Goal: Task Accomplishment & Management: Complete application form

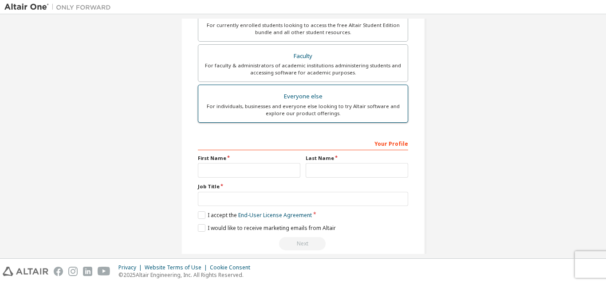
scroll to position [222, 0]
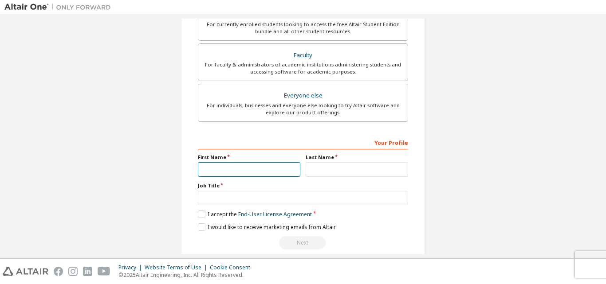
click at [224, 169] on input "text" at bounding box center [249, 169] width 103 height 15
type input "*"
type input "******"
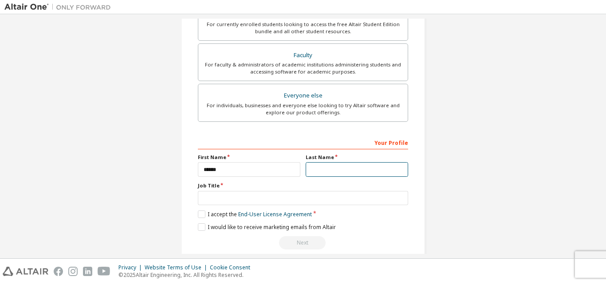
click at [363, 174] on input "text" at bounding box center [357, 169] width 103 height 15
type input "******"
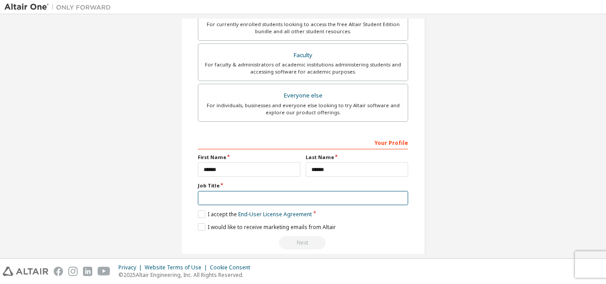
click at [330, 193] on input "text" at bounding box center [303, 198] width 210 height 15
type input "*"
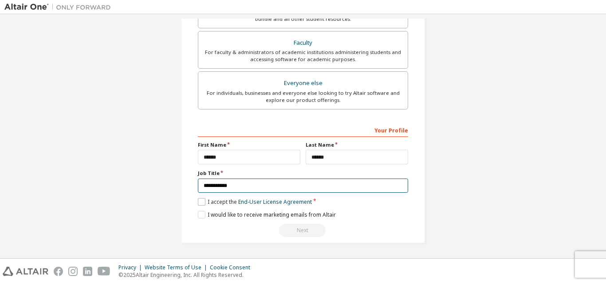
type input "**********"
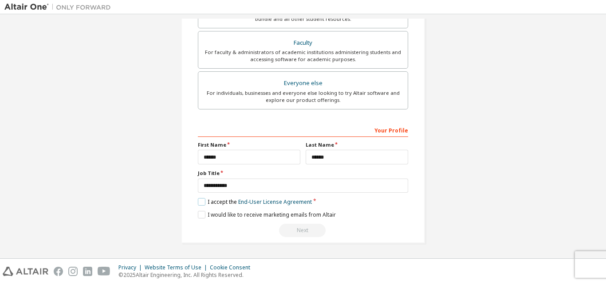
click at [200, 202] on label "I accept the End-User License Agreement" at bounding box center [255, 202] width 114 height 8
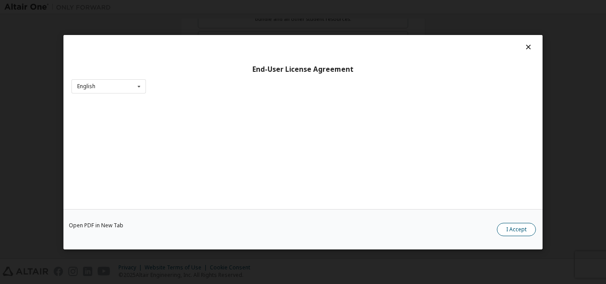
click at [510, 233] on button "I Accept" at bounding box center [516, 229] width 39 height 13
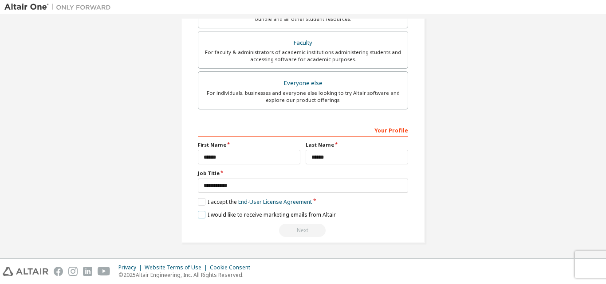
click at [202, 213] on label "I would like to receive marketing emails from Altair" at bounding box center [267, 215] width 138 height 8
click at [304, 229] on div "Next" at bounding box center [303, 230] width 210 height 13
click at [310, 200] on div "I accept the End-User License Agreement" at bounding box center [255, 202] width 114 height 8
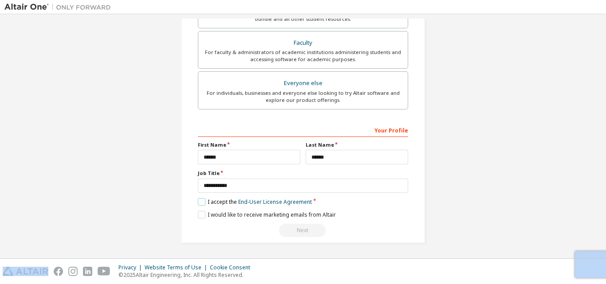
click at [198, 201] on label "I accept the End-User License Agreement" at bounding box center [255, 202] width 114 height 8
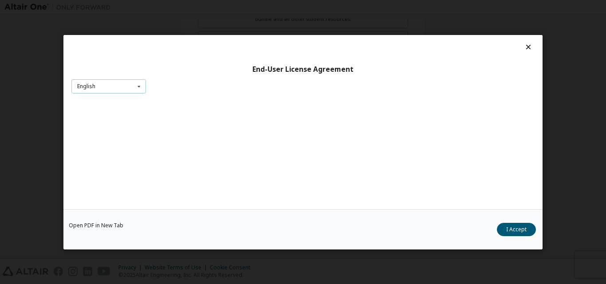
click at [134, 86] on icon at bounding box center [139, 86] width 11 height 14
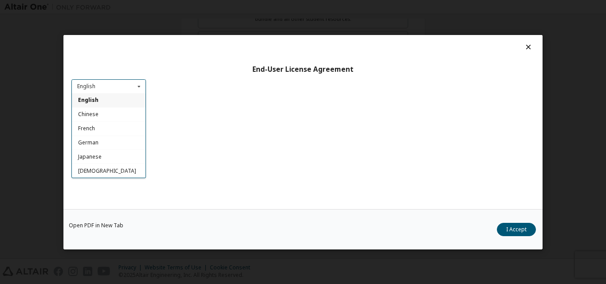
click at [124, 99] on div "English" at bounding box center [109, 100] width 74 height 14
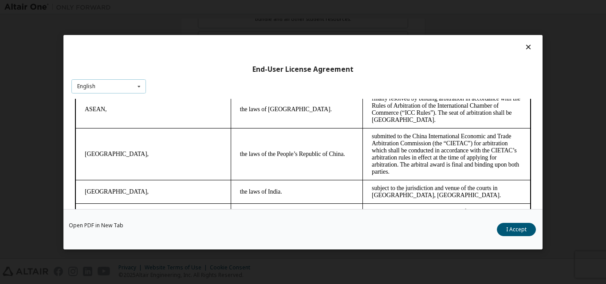
scroll to position [2411, 0]
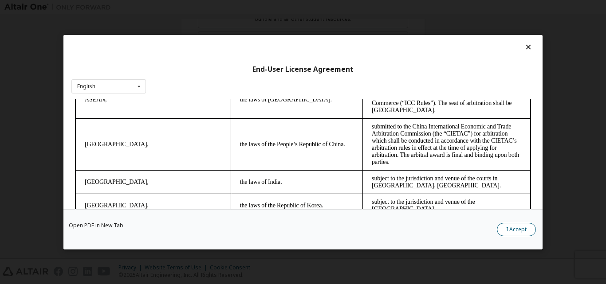
click at [514, 229] on button "I Accept" at bounding box center [516, 229] width 39 height 13
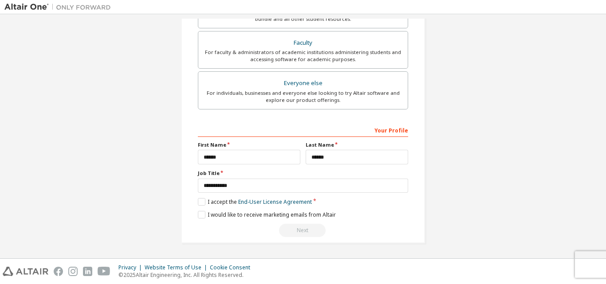
click at [304, 228] on div "Next" at bounding box center [303, 230] width 210 height 13
click at [297, 232] on div "Next" at bounding box center [303, 230] width 210 height 13
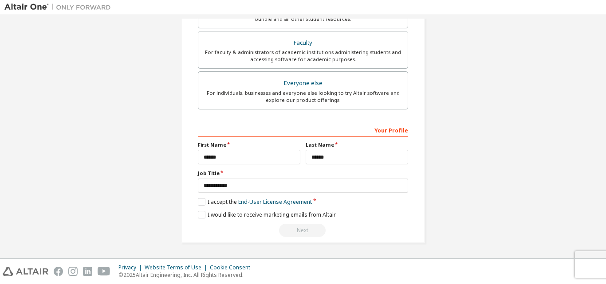
click at [297, 232] on div "Next" at bounding box center [303, 230] width 210 height 13
click at [229, 202] on label "I accept the End-User License Agreement" at bounding box center [255, 202] width 114 height 8
click at [228, 201] on label "I accept the End-User License Agreement" at bounding box center [255, 202] width 114 height 8
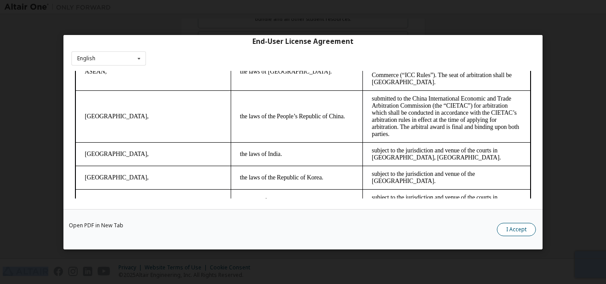
click at [520, 225] on button "I Accept" at bounding box center [516, 229] width 39 height 13
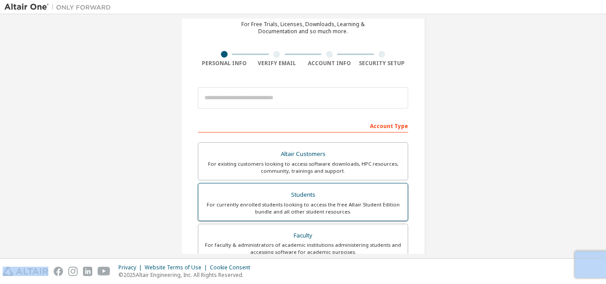
scroll to position [57, 0]
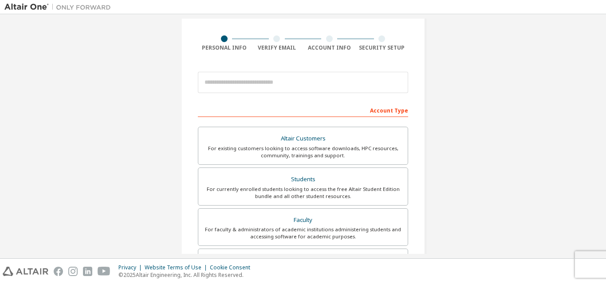
click at [273, 39] on div at bounding box center [276, 39] width 7 height 7
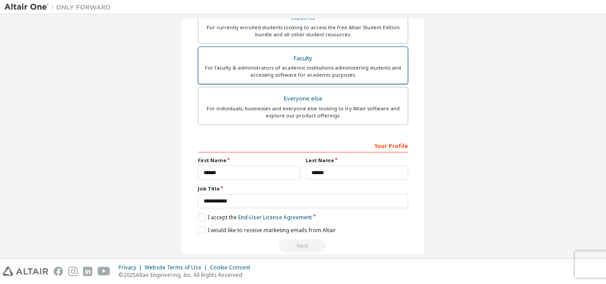
scroll to position [234, 0]
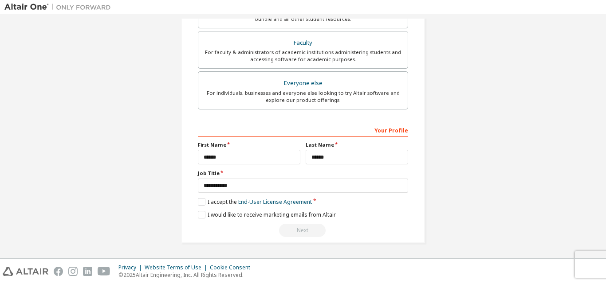
click at [386, 134] on div "Your Profile" at bounding box center [303, 130] width 210 height 14
click at [387, 131] on div "Your Profile" at bounding box center [303, 130] width 210 height 14
click at [292, 214] on label "I would like to receive marketing emails from Altair" at bounding box center [267, 215] width 138 height 8
click at [292, 229] on div "Next" at bounding box center [303, 230] width 210 height 13
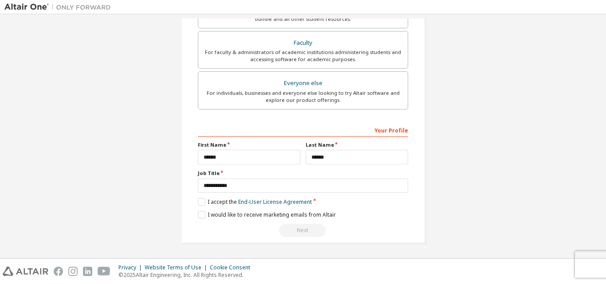
click at [293, 229] on div "Next" at bounding box center [303, 230] width 210 height 13
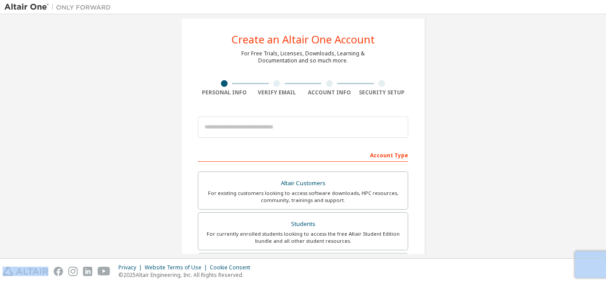
scroll to position [0, 0]
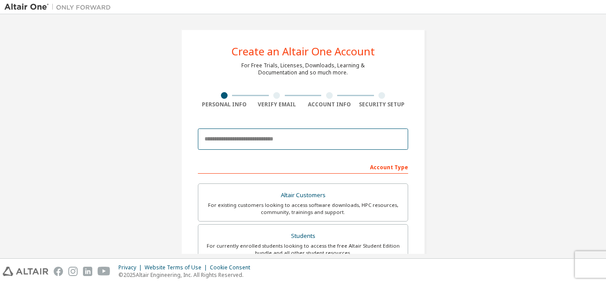
click at [366, 147] on input "email" at bounding box center [303, 139] width 210 height 21
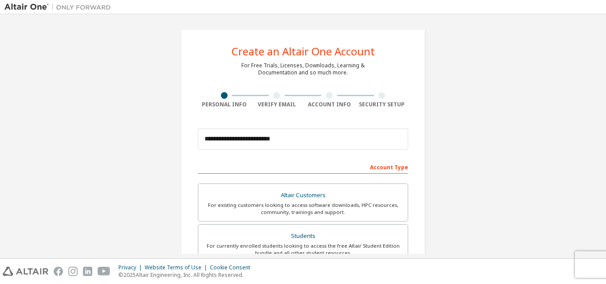
click at [275, 97] on div at bounding box center [276, 95] width 7 height 7
click at [224, 96] on div at bounding box center [224, 95] width 7 height 7
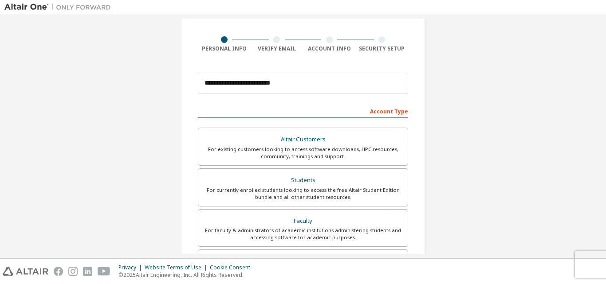
scroll to position [89, 0]
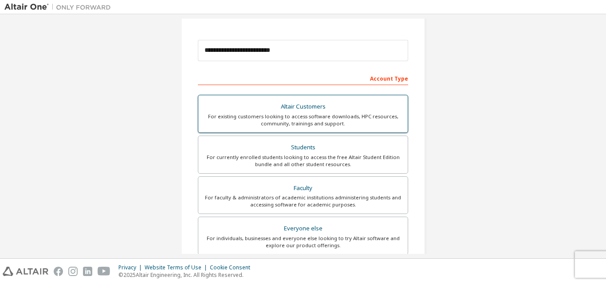
click at [271, 119] on div "For existing customers looking to access software downloads, HPC resources, com…" at bounding box center [303, 120] width 199 height 14
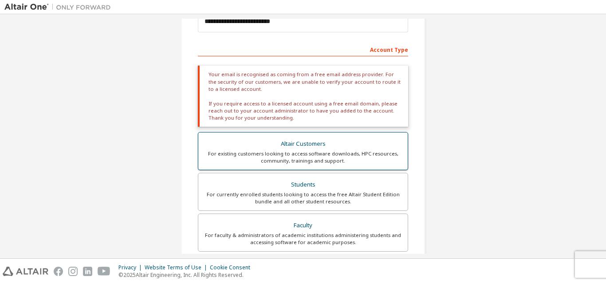
scroll to position [133, 0]
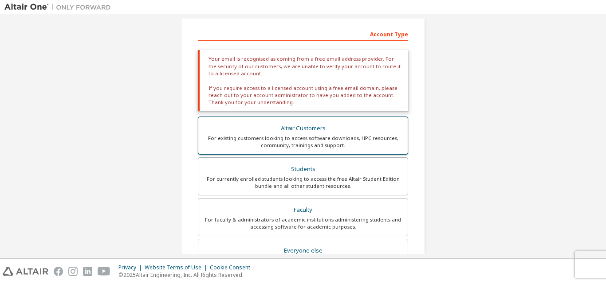
click at [269, 122] on label "Altair Customers For existing customers looking to access software downloads, H…" at bounding box center [303, 136] width 210 height 38
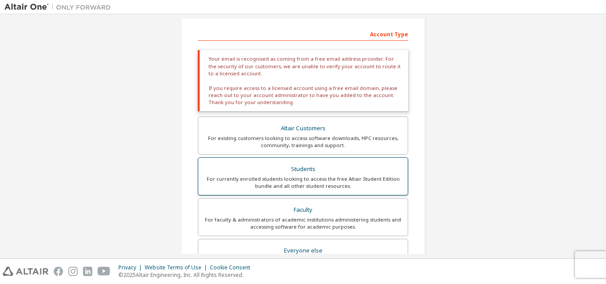
click at [274, 166] on div "Students" at bounding box center [303, 169] width 199 height 12
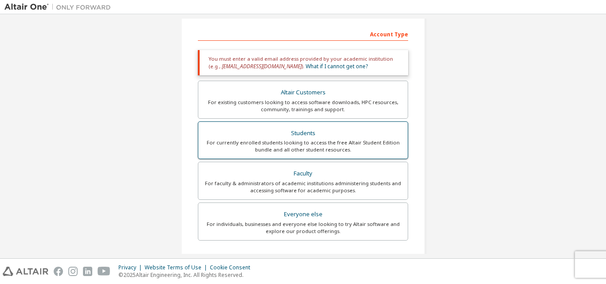
click at [269, 142] on div "For currently enrolled students looking to access the free Altair Student Editi…" at bounding box center [303, 146] width 199 height 14
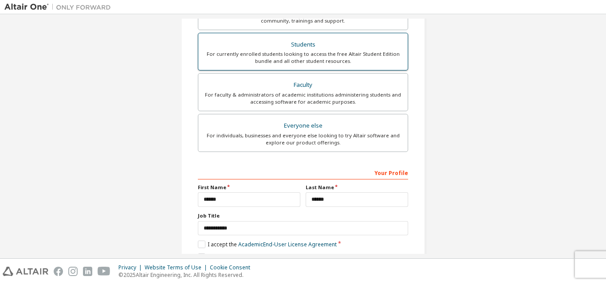
scroll to position [265, 0]
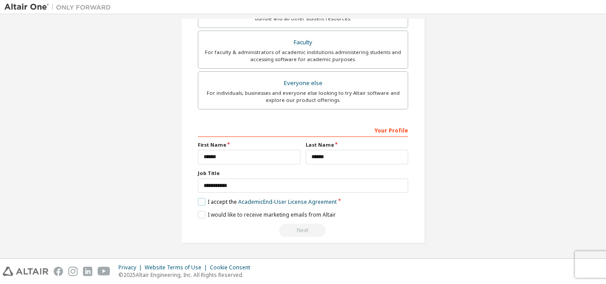
click at [202, 200] on label "I accept the Academic End-User License Agreement" at bounding box center [267, 202] width 139 height 8
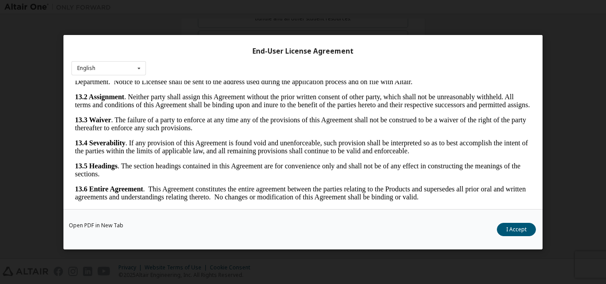
scroll to position [28, 0]
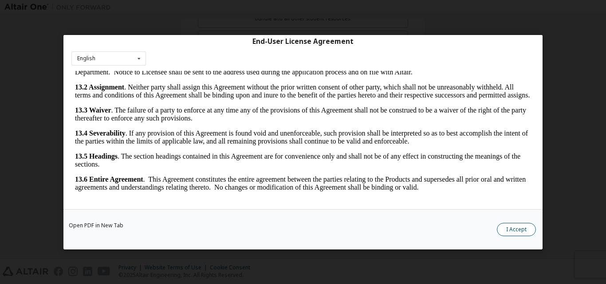
click at [524, 224] on button "I Accept" at bounding box center [516, 229] width 39 height 13
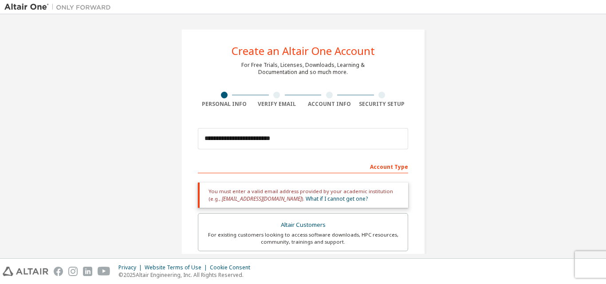
scroll to position [0, 0]
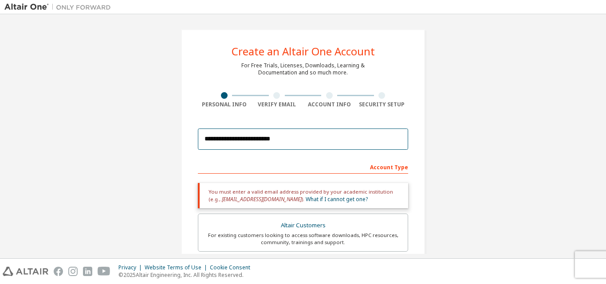
click at [313, 135] on input "**********" at bounding box center [303, 139] width 210 height 21
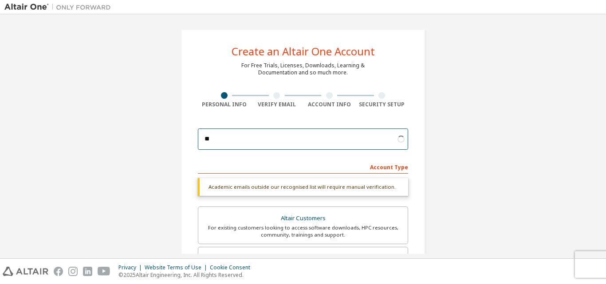
type input "*"
type input "**********"
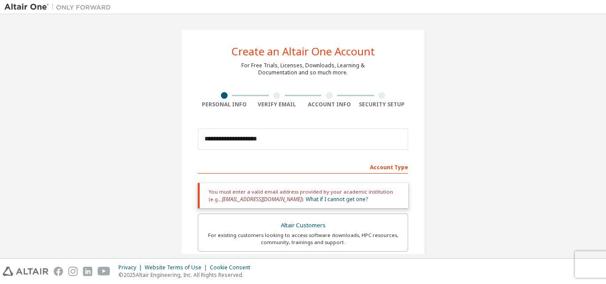
click at [281, 96] on div at bounding box center [277, 95] width 53 height 7
click at [282, 96] on div at bounding box center [277, 95] width 53 height 7
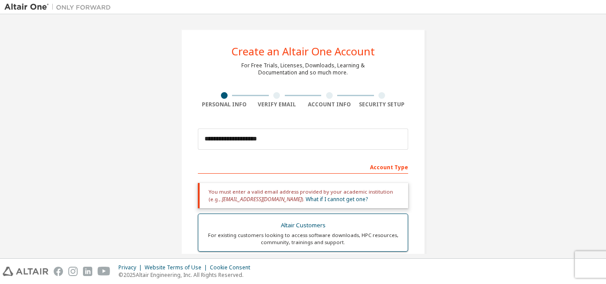
click at [313, 227] on div "Altair Customers" at bounding box center [303, 226] width 199 height 12
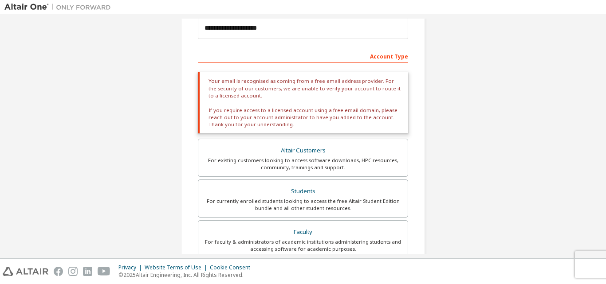
scroll to position [133, 0]
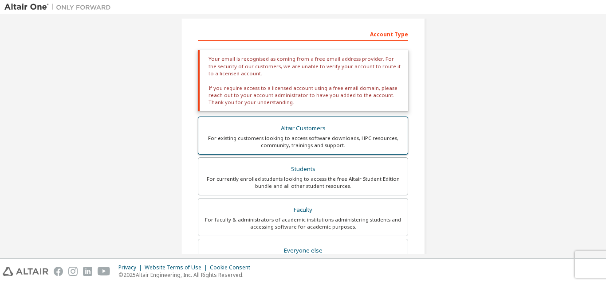
click at [308, 127] on div "Altair Customers" at bounding box center [303, 128] width 199 height 12
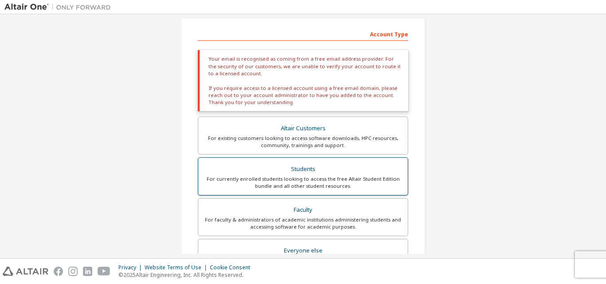
click at [310, 170] on div "Students" at bounding box center [303, 169] width 199 height 12
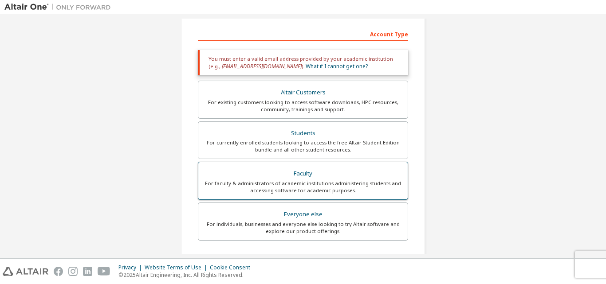
click at [310, 170] on div "Faculty" at bounding box center [303, 174] width 199 height 12
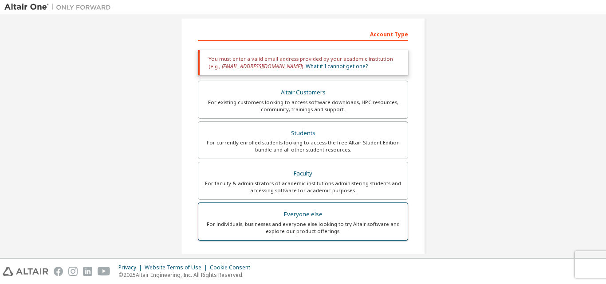
click at [315, 212] on div "Everyone else" at bounding box center [303, 215] width 199 height 12
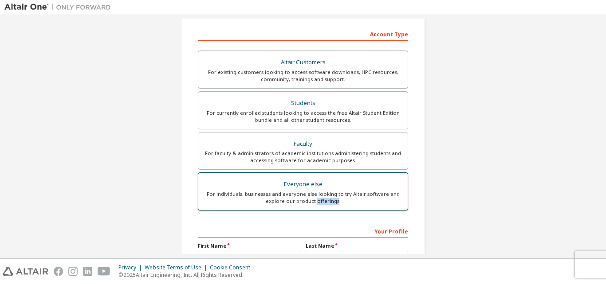
click at [315, 212] on div "Altair Customers For existing customers looking to access software downloads, H…" at bounding box center [303, 132] width 210 height 163
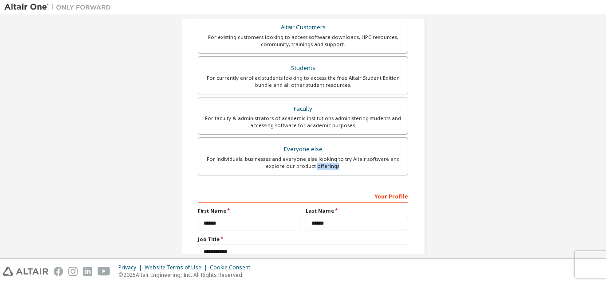
scroll to position [234, 0]
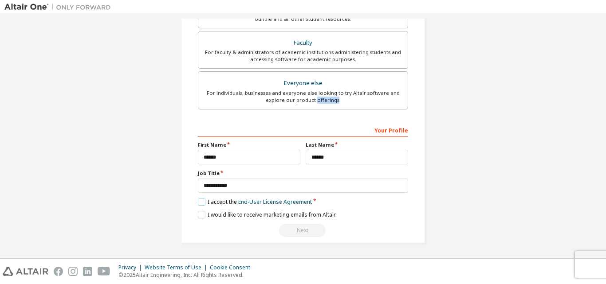
click at [201, 204] on label "I accept the End-User License Agreement" at bounding box center [255, 202] width 114 height 8
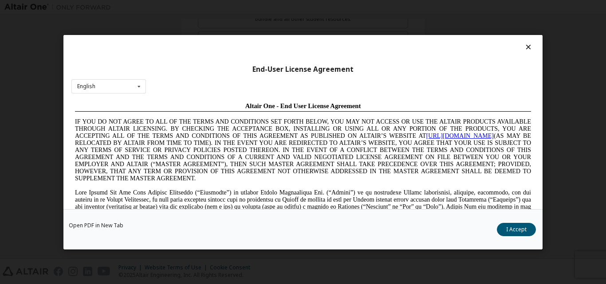
scroll to position [0, 0]
click at [112, 223] on link "Open PDF in New Tab" at bounding box center [96, 225] width 55 height 5
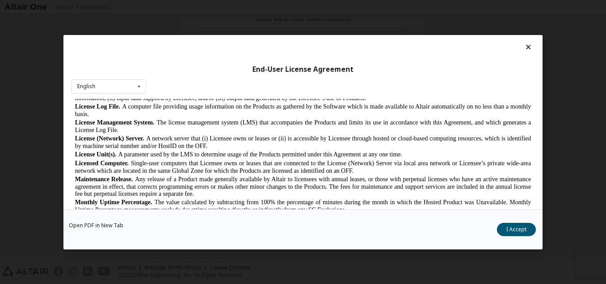
scroll to position [355, 0]
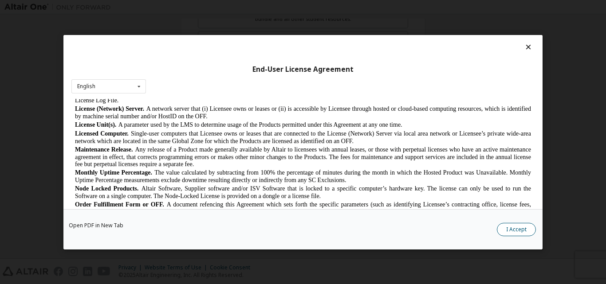
click at [519, 228] on button "I Accept" at bounding box center [516, 229] width 39 height 13
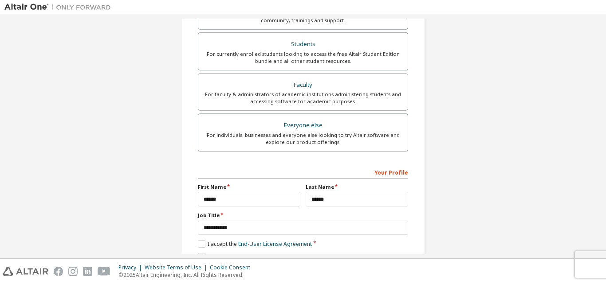
scroll to position [190, 0]
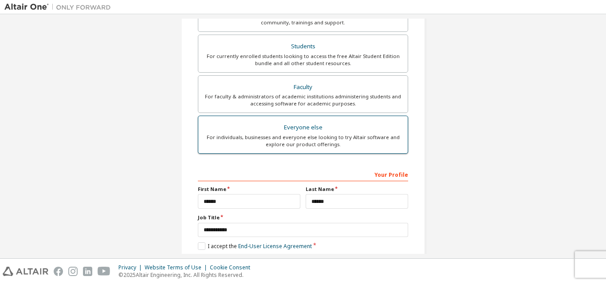
click at [379, 142] on div "For individuals, businesses and everyone else looking to try Altair software an…" at bounding box center [303, 141] width 199 height 14
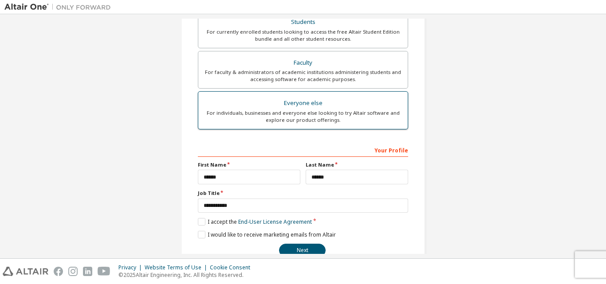
scroll to position [234, 0]
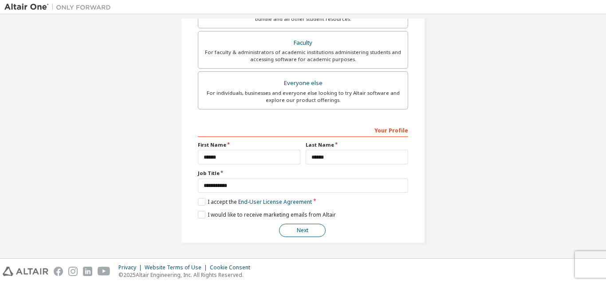
click at [293, 230] on button "Next" at bounding box center [302, 230] width 47 height 13
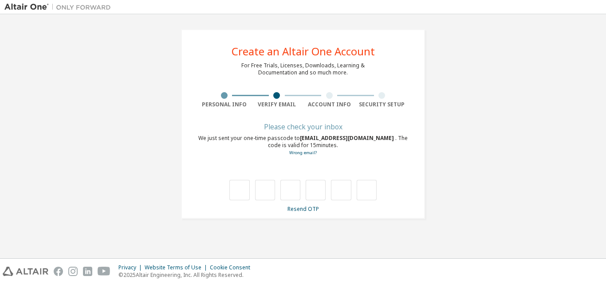
scroll to position [0, 0]
type input "*"
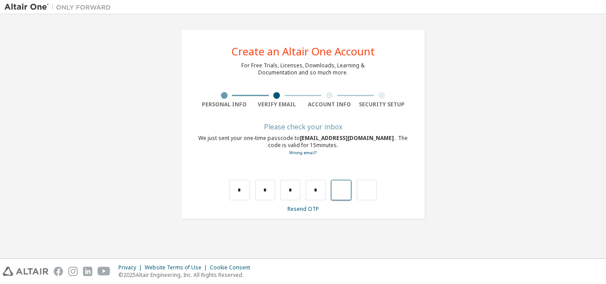
type input "*"
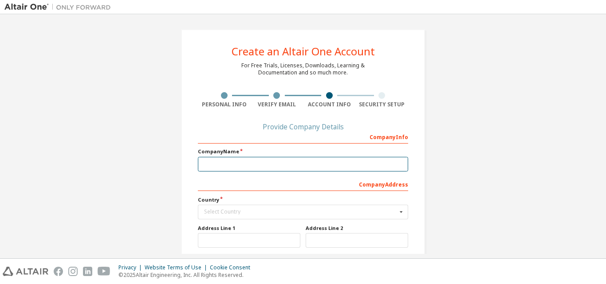
click at [279, 161] on input "text" at bounding box center [303, 164] width 210 height 15
click at [254, 167] on input "text" at bounding box center [303, 164] width 210 height 15
type input "**********"
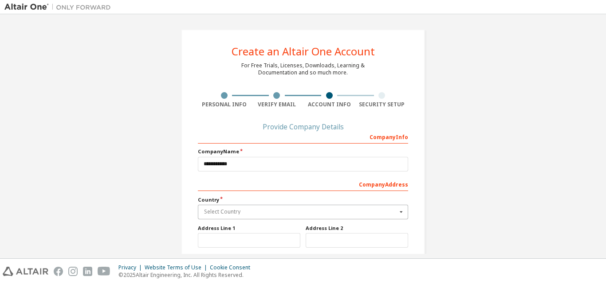
click at [260, 205] on input "text" at bounding box center [303, 212] width 209 height 14
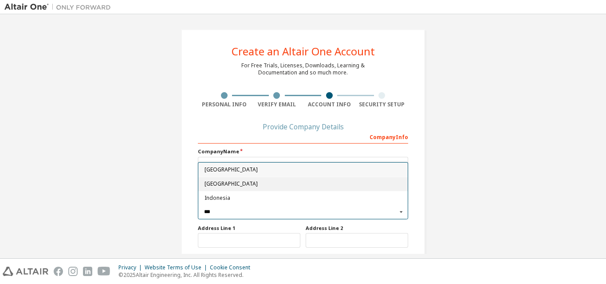
type input "***"
click at [251, 184] on span "[GEOGRAPHIC_DATA]" at bounding box center [303, 184] width 197 height 5
type input "***"
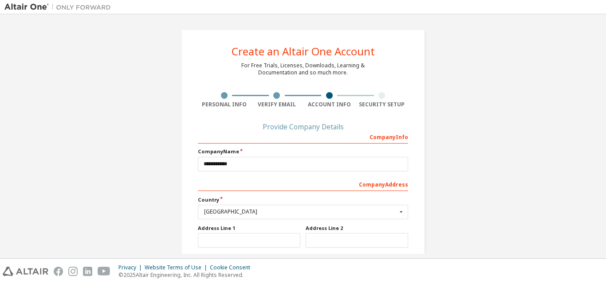
scroll to position [121, 0]
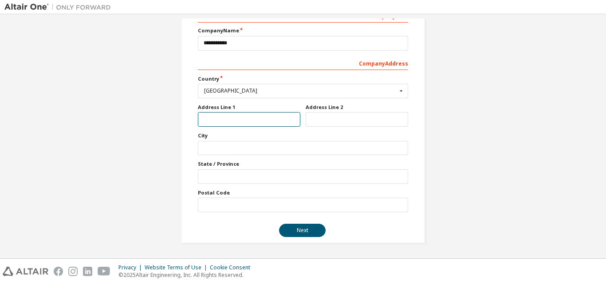
click at [240, 123] on input "text" at bounding box center [249, 119] width 103 height 15
type input "*"
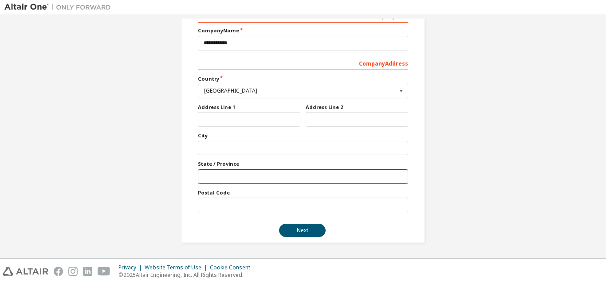
click at [272, 177] on input "text" at bounding box center [303, 177] width 210 height 15
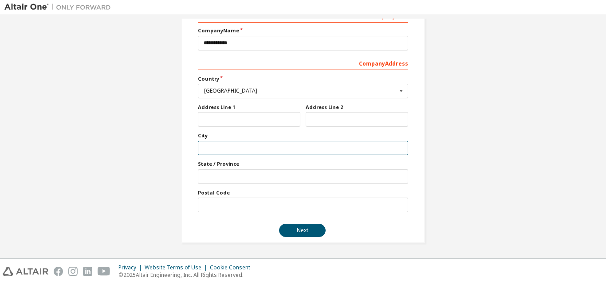
click at [264, 151] on input "text" at bounding box center [303, 148] width 210 height 15
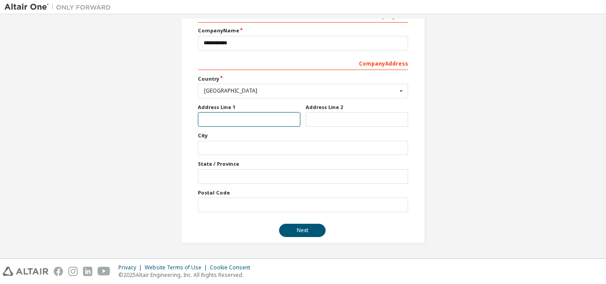
click at [237, 115] on input "text" at bounding box center [249, 119] width 103 height 15
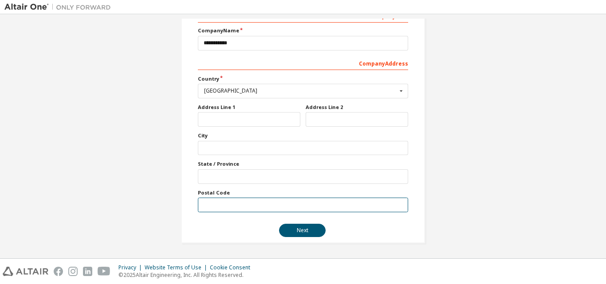
click at [235, 202] on input "text" at bounding box center [303, 205] width 210 height 15
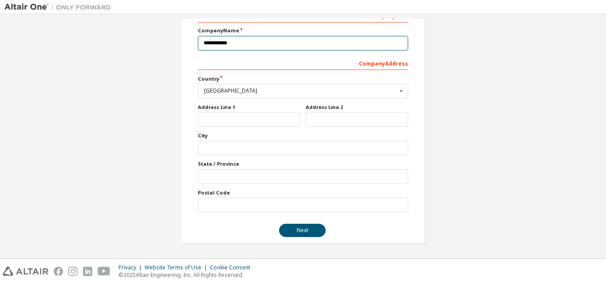
click at [276, 45] on input "**********" at bounding box center [303, 43] width 210 height 15
type input "*"
type input "**********"
